Goal: Transaction & Acquisition: Subscribe to service/newsletter

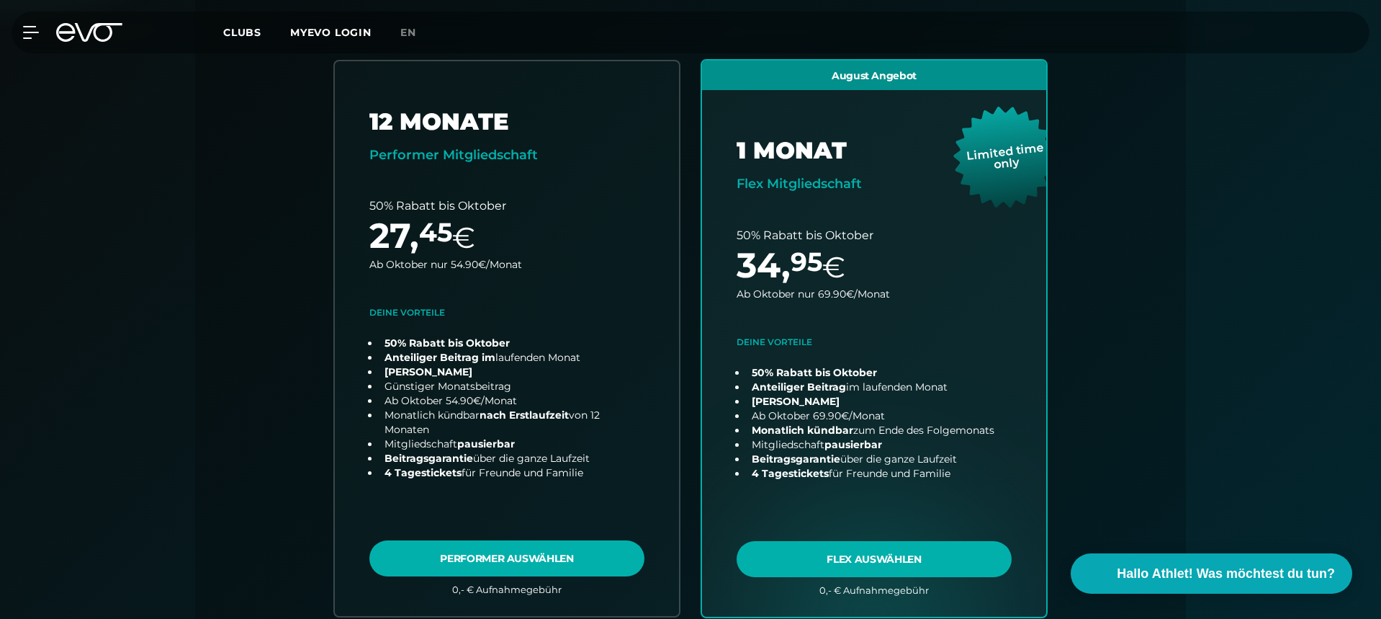
click at [73, 33] on icon at bounding box center [65, 32] width 19 height 19
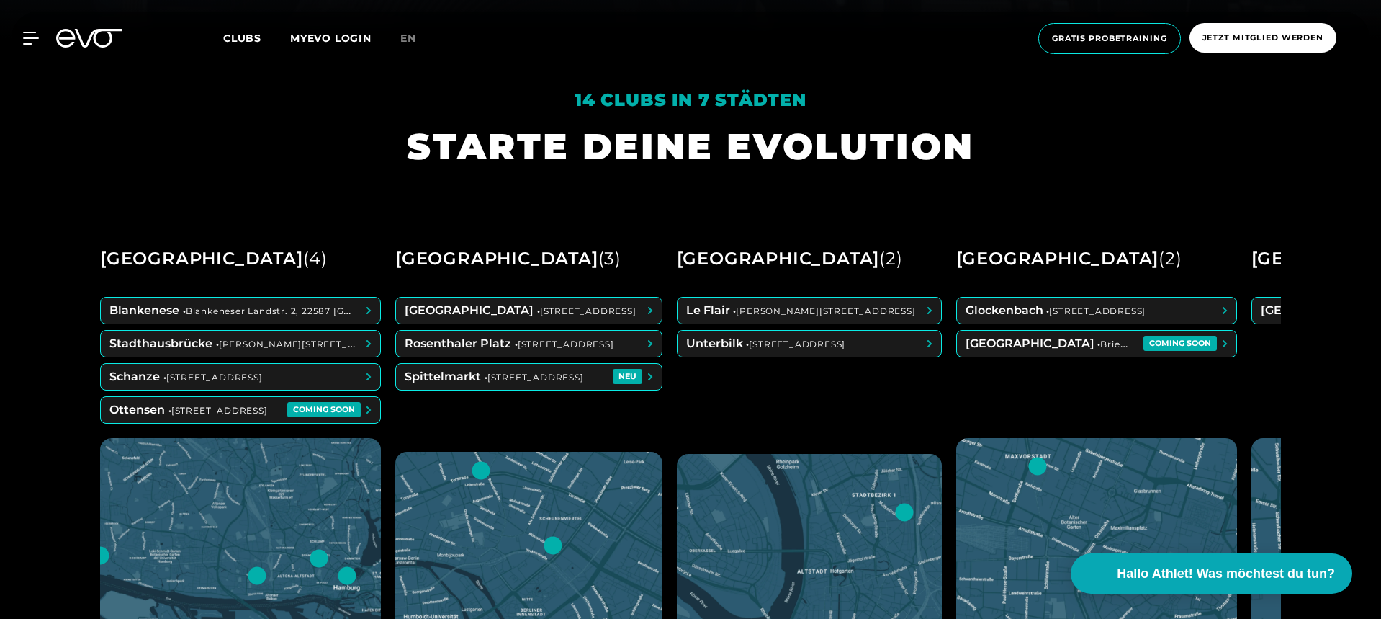
scroll to position [579, 0]
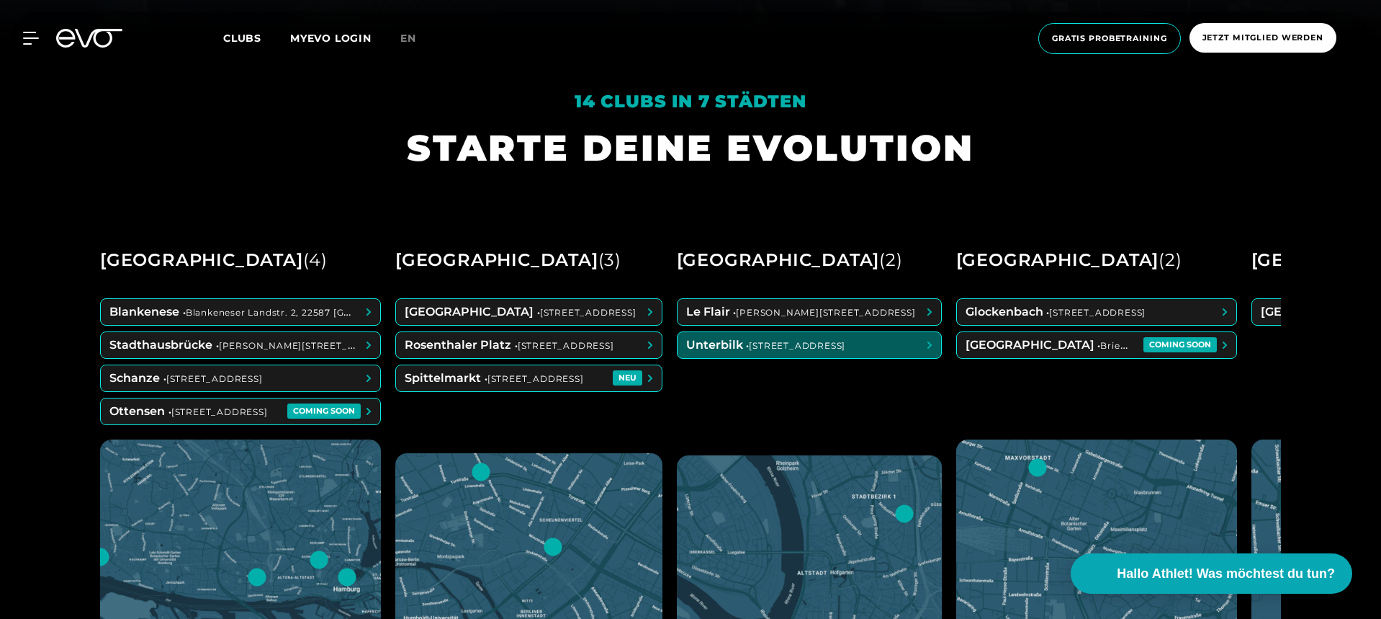
click at [785, 333] on span at bounding box center [810, 345] width 264 height 26
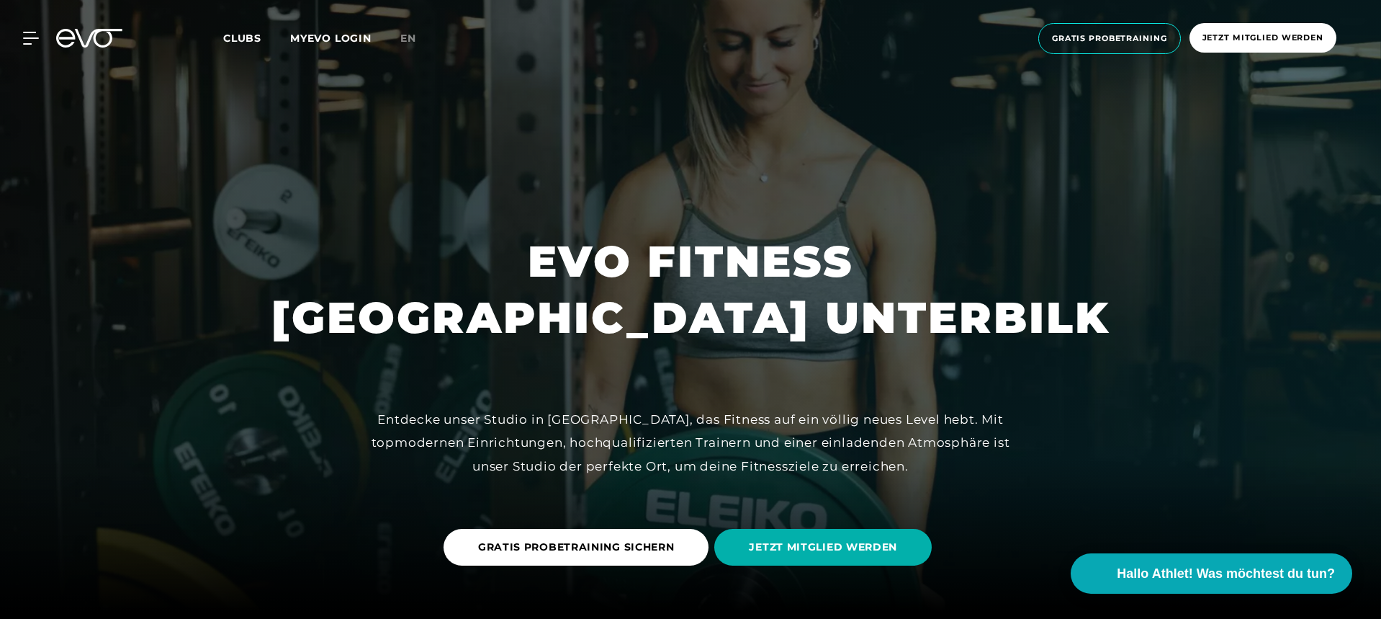
scroll to position [-1, 0]
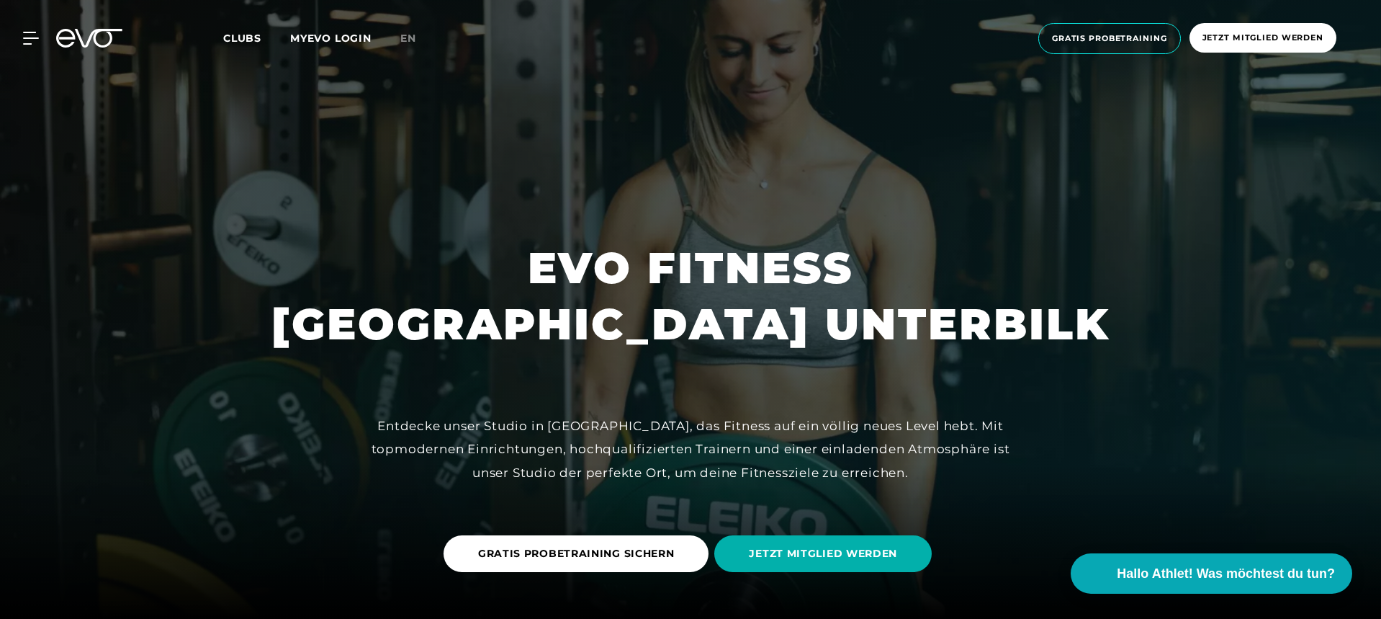
click at [106, 43] on icon at bounding box center [89, 38] width 66 height 19
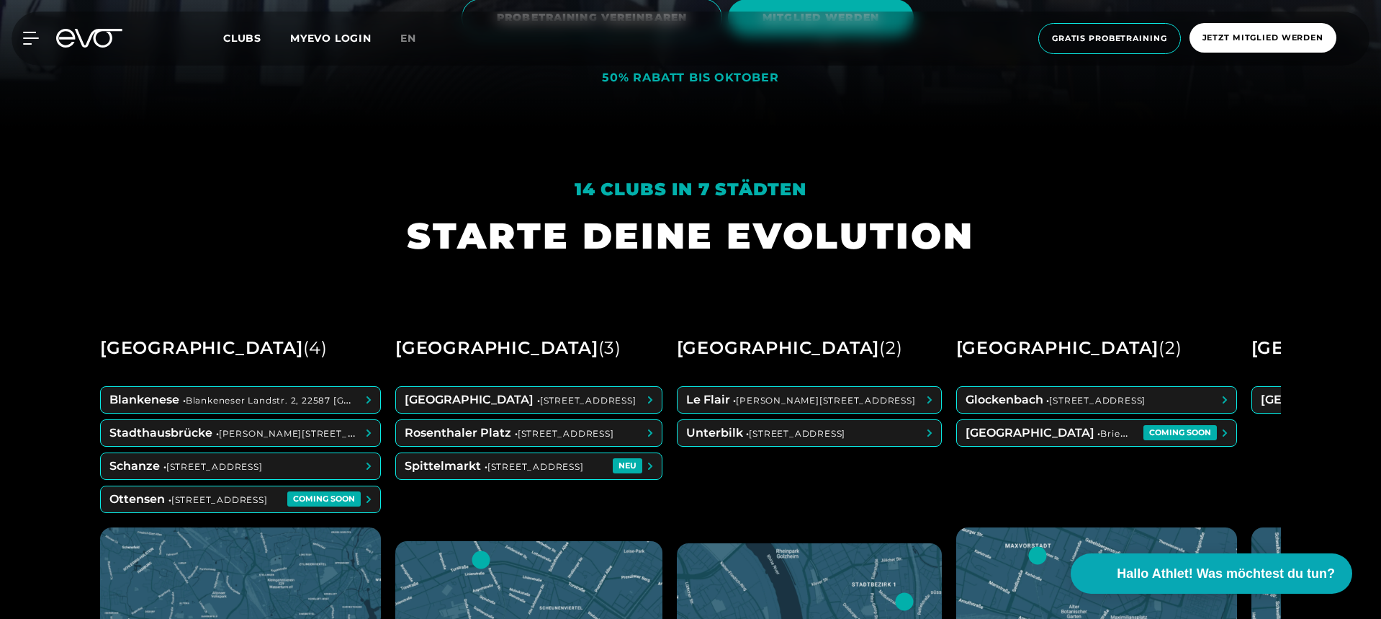
scroll to position [491, 0]
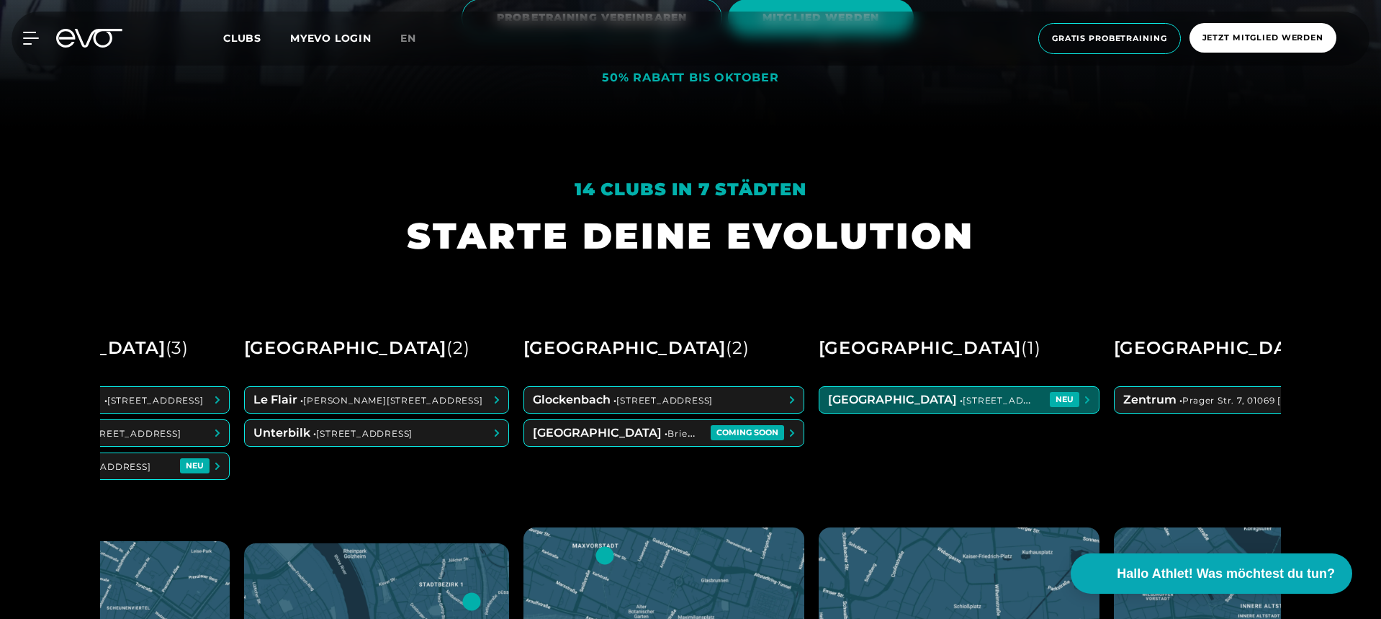
click at [1009, 399] on span at bounding box center [958, 400] width 279 height 26
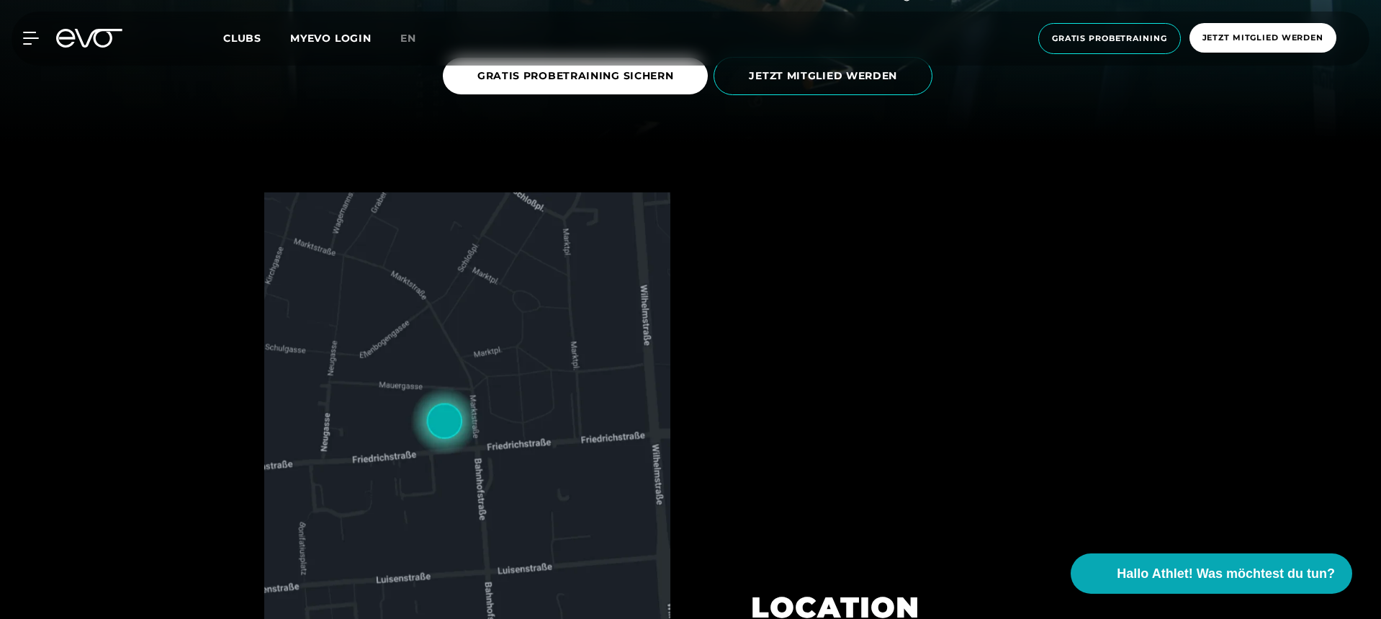
scroll to position [472, 0]
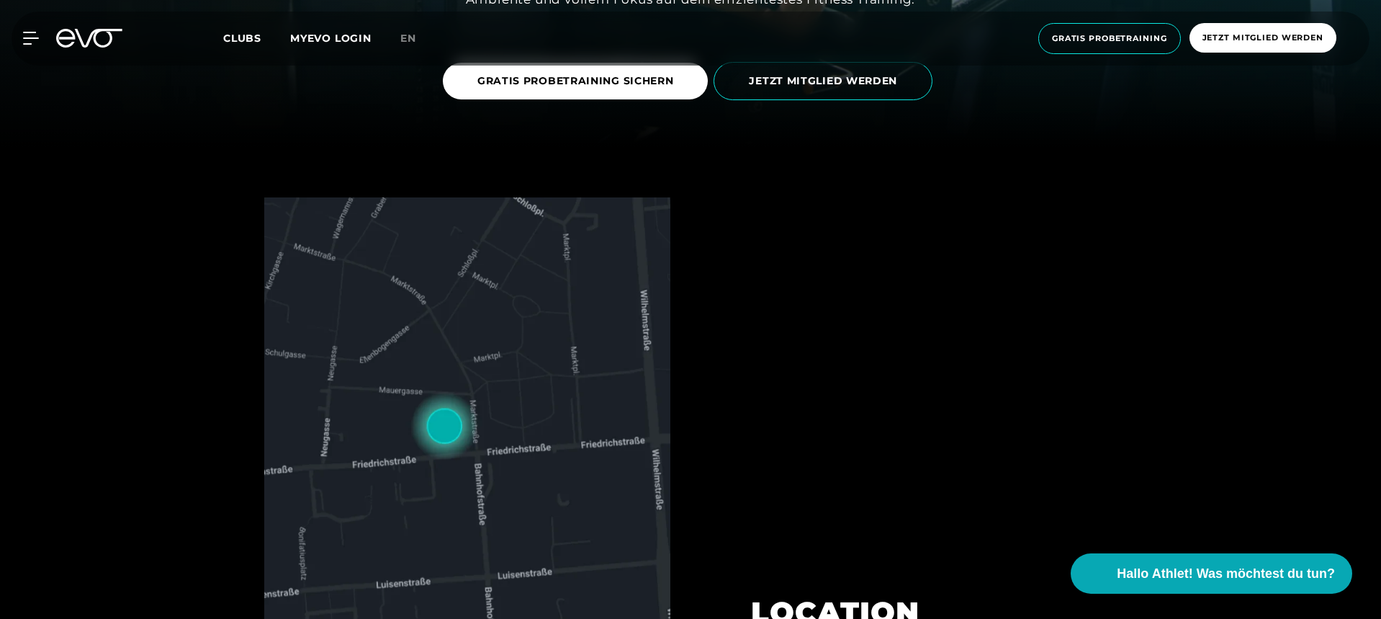
click at [863, 72] on div "MyEVO Login Über EVO Mitgliedschaften Probetraining TAGESPASS EVO Studios [GEOG…" at bounding box center [690, 38] width 1381 height 77
click at [863, 94] on span "JETZT MITGLIED WERDEN" at bounding box center [823, 81] width 219 height 38
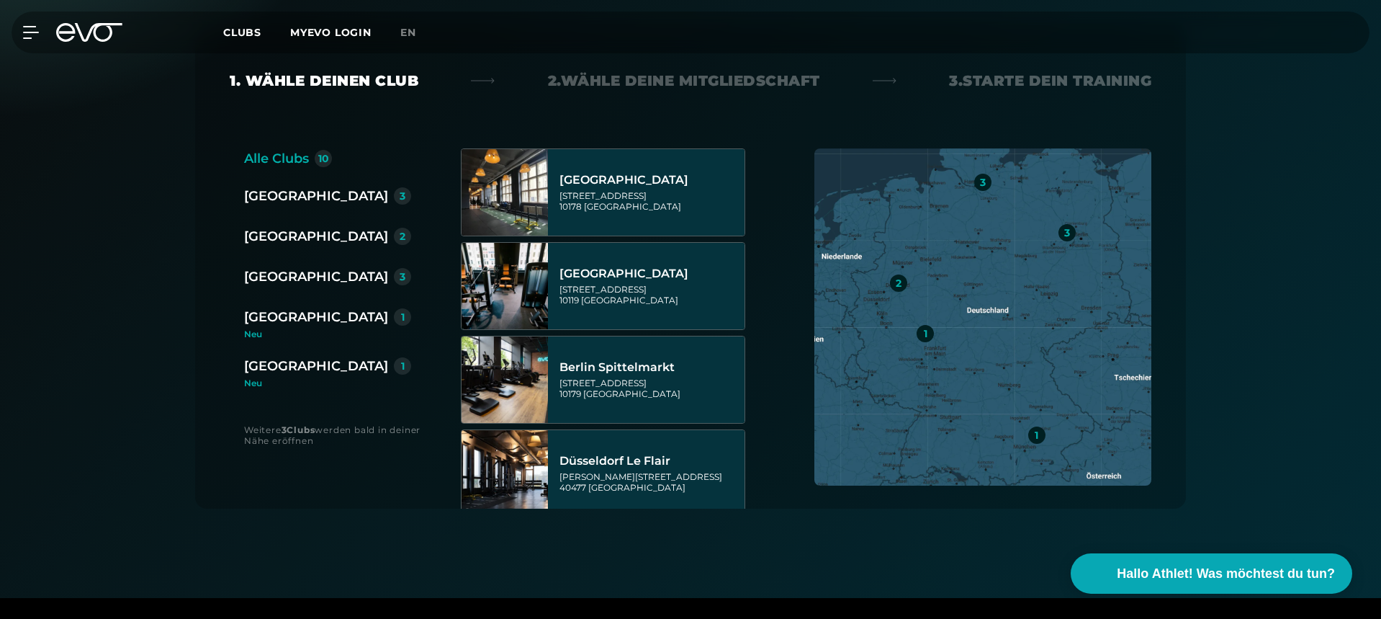
scroll to position [339, 0]
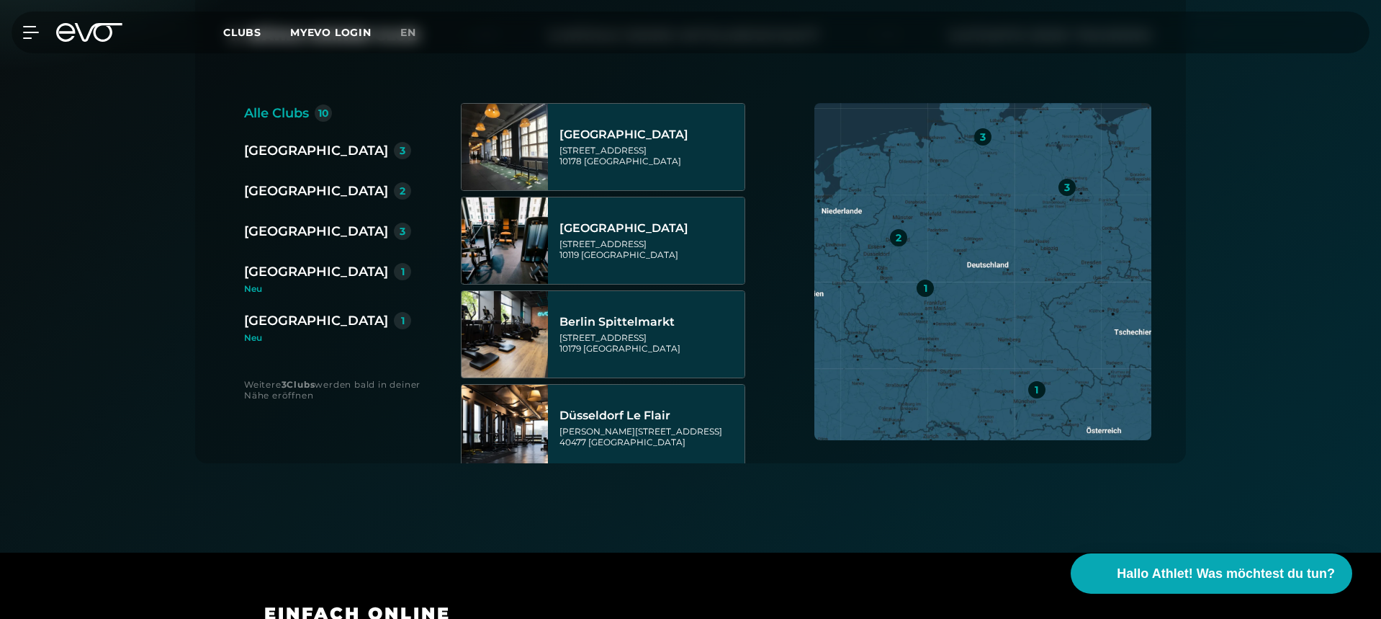
click at [274, 320] on div "[GEOGRAPHIC_DATA]" at bounding box center [316, 320] width 144 height 20
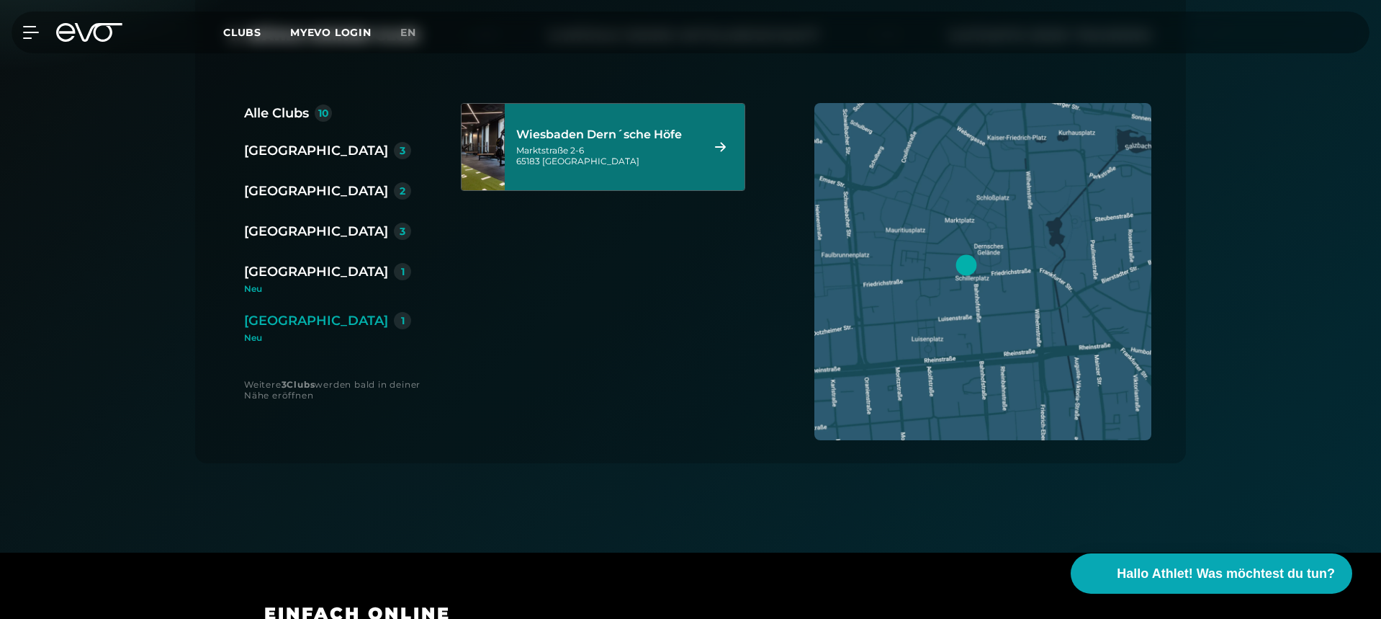
click at [568, 178] on div "[GEOGRAPHIC_DATA] Dern´sche [STREET_ADDRESS]" at bounding box center [606, 146] width 181 height 63
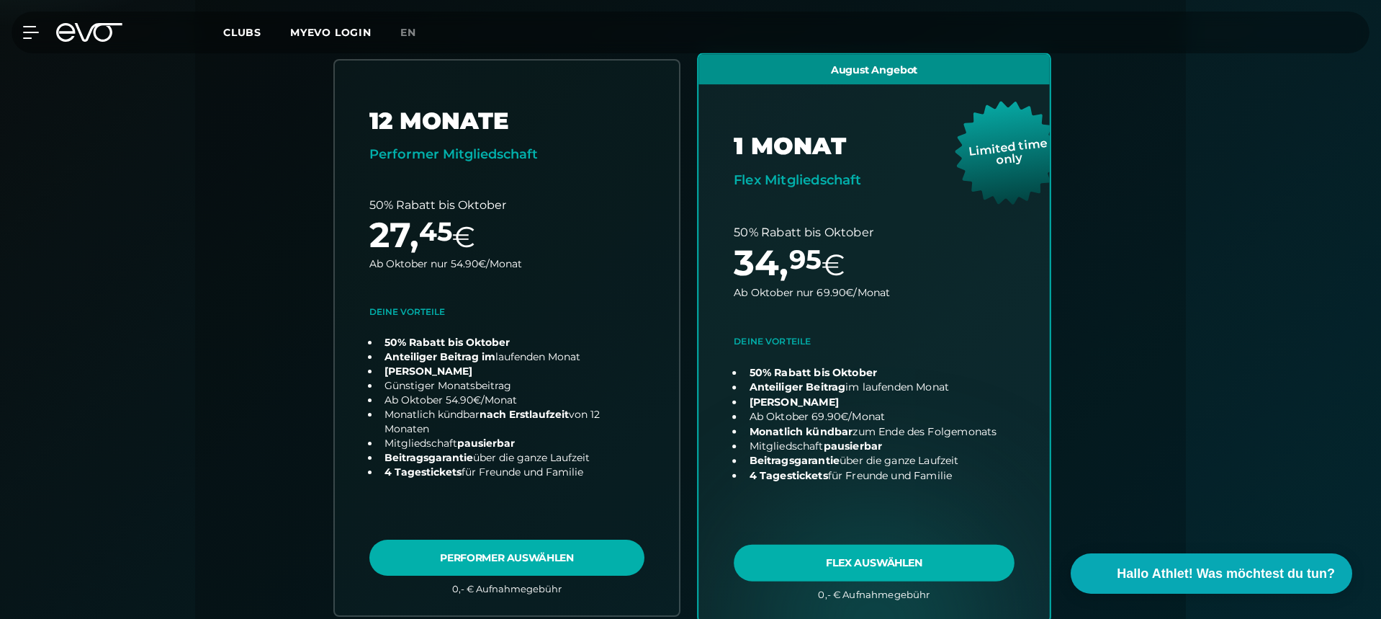
scroll to position [387, 0]
